Goal: Use online tool/utility: Utilize a website feature to perform a specific function

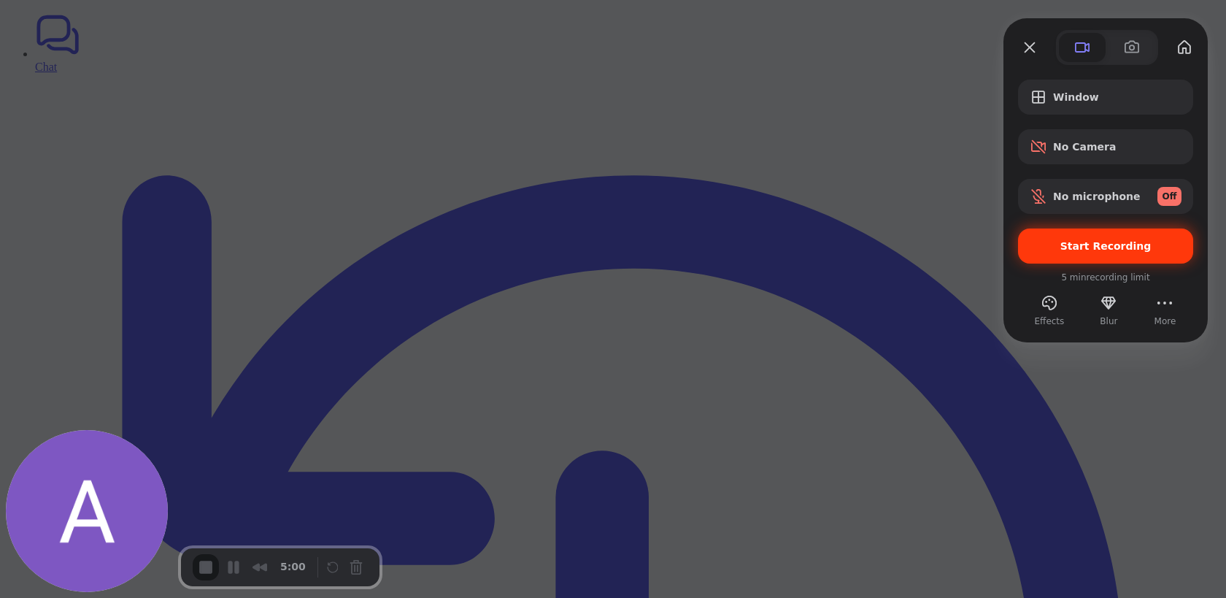
click at [1083, 246] on span "Start Recording" at bounding box center [1106, 246] width 91 height 12
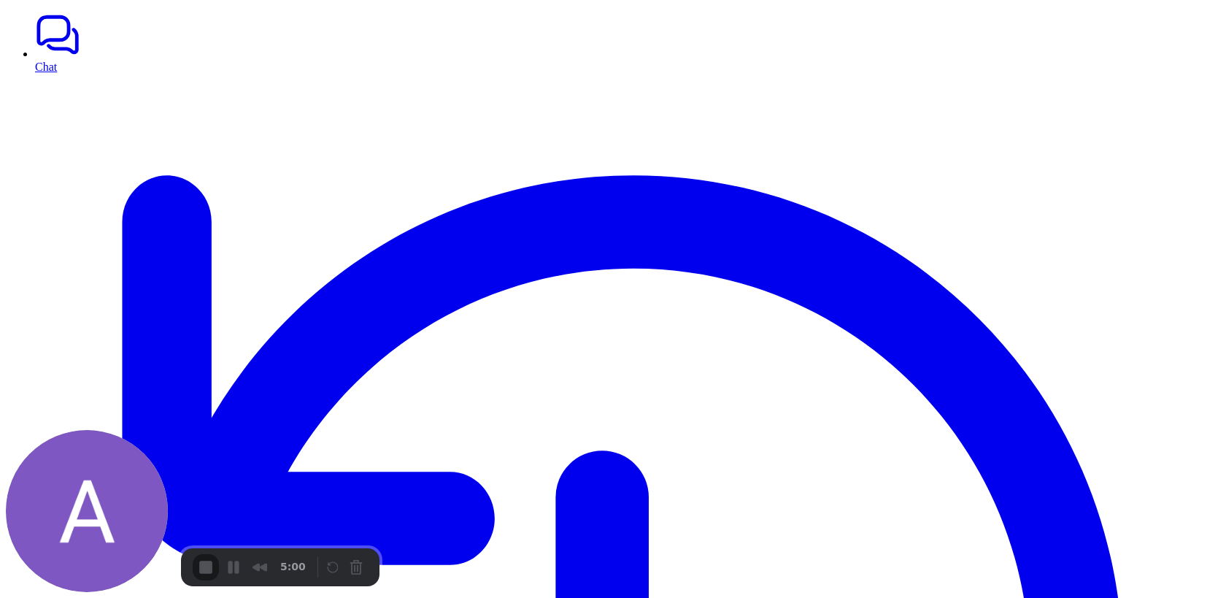
click at [208, 570] on span "End Recording" at bounding box center [208, 569] width 18 height 18
